Goal: Find specific page/section: Find specific page/section

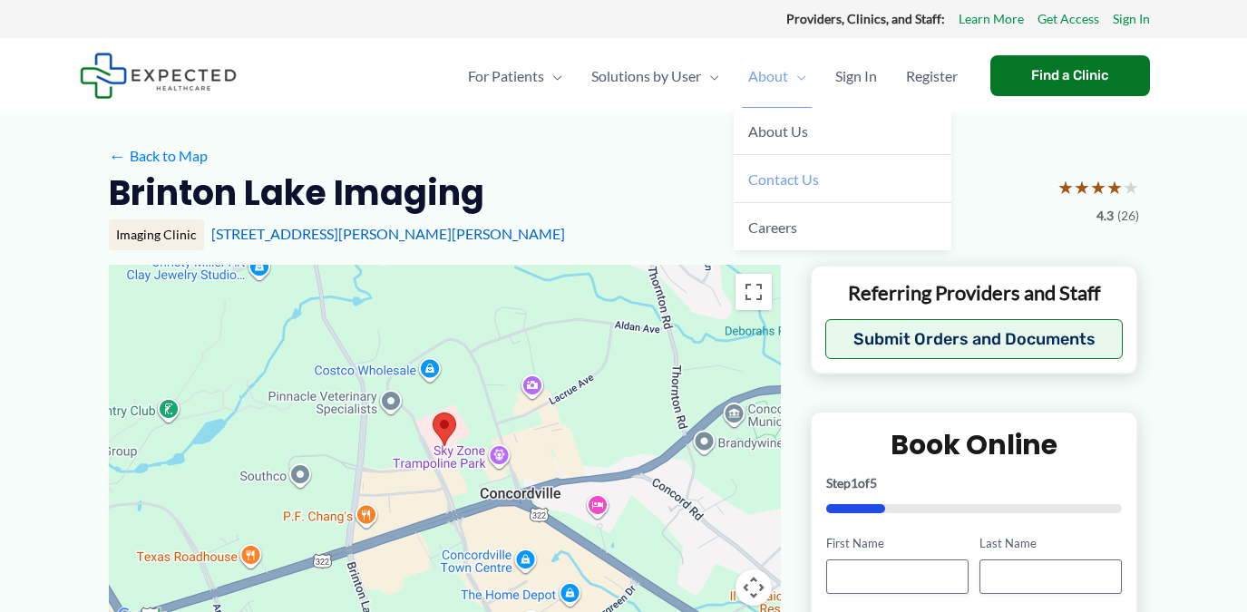
click at [799, 183] on span "Contact Us" at bounding box center [783, 179] width 71 height 17
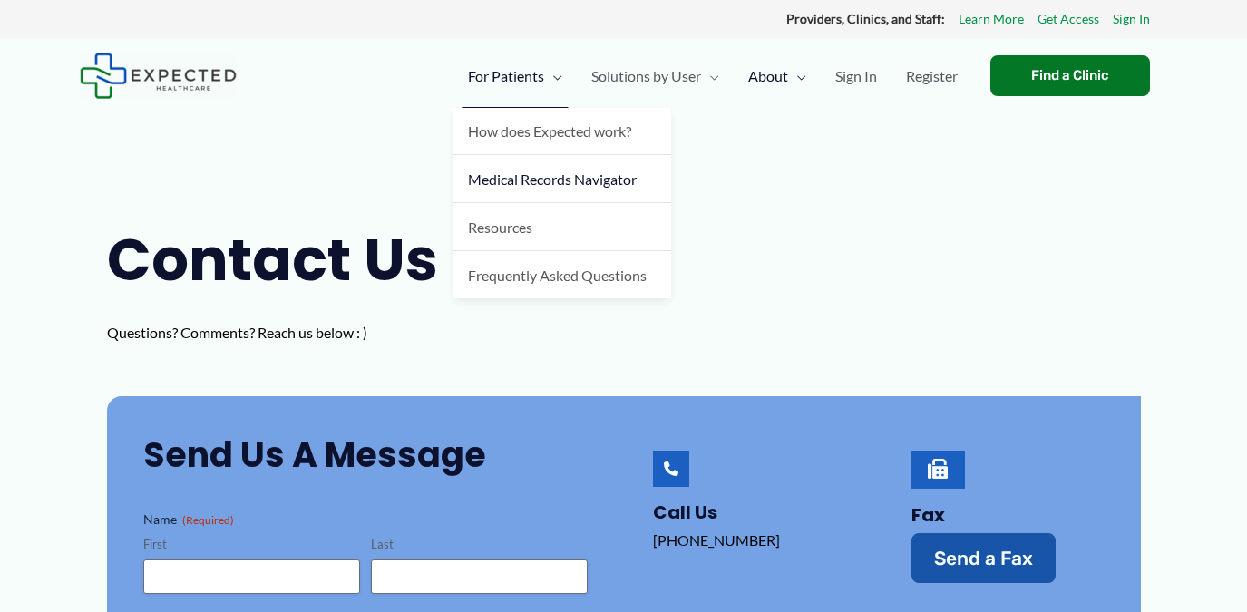
click at [546, 171] on span "Medical Records Navigator" at bounding box center [552, 179] width 169 height 17
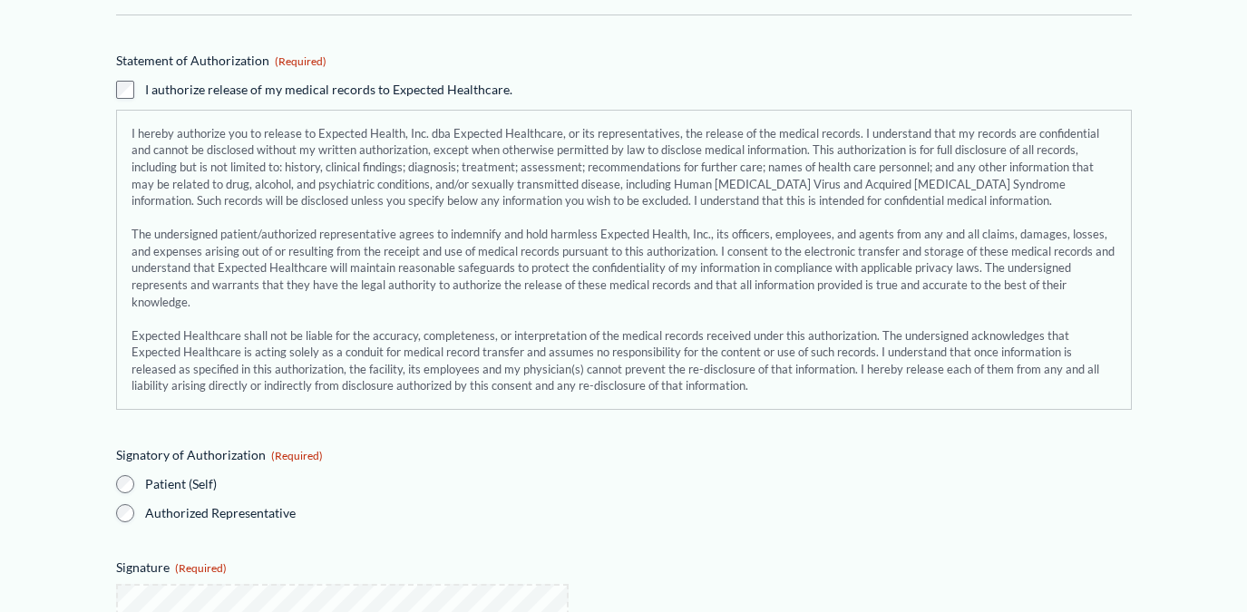
scroll to position [1877, 0]
